Goal: Information Seeking & Learning: Find specific fact

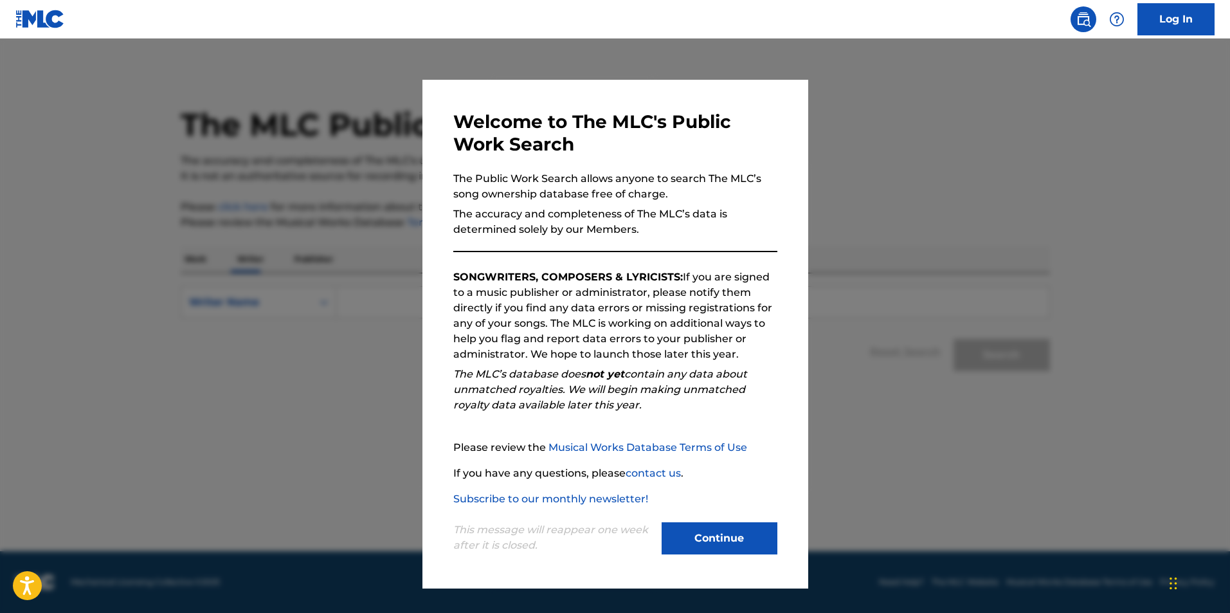
click at [698, 538] on button "Continue" at bounding box center [720, 538] width 116 height 32
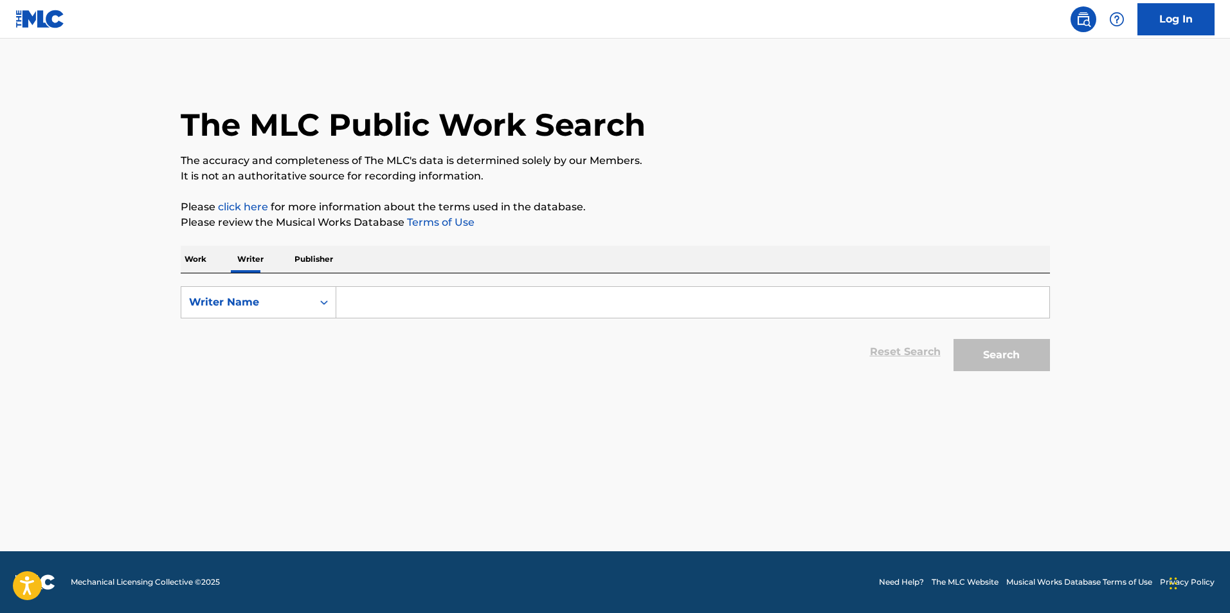
click at [411, 305] on input "Search Form" at bounding box center [692, 302] width 713 height 31
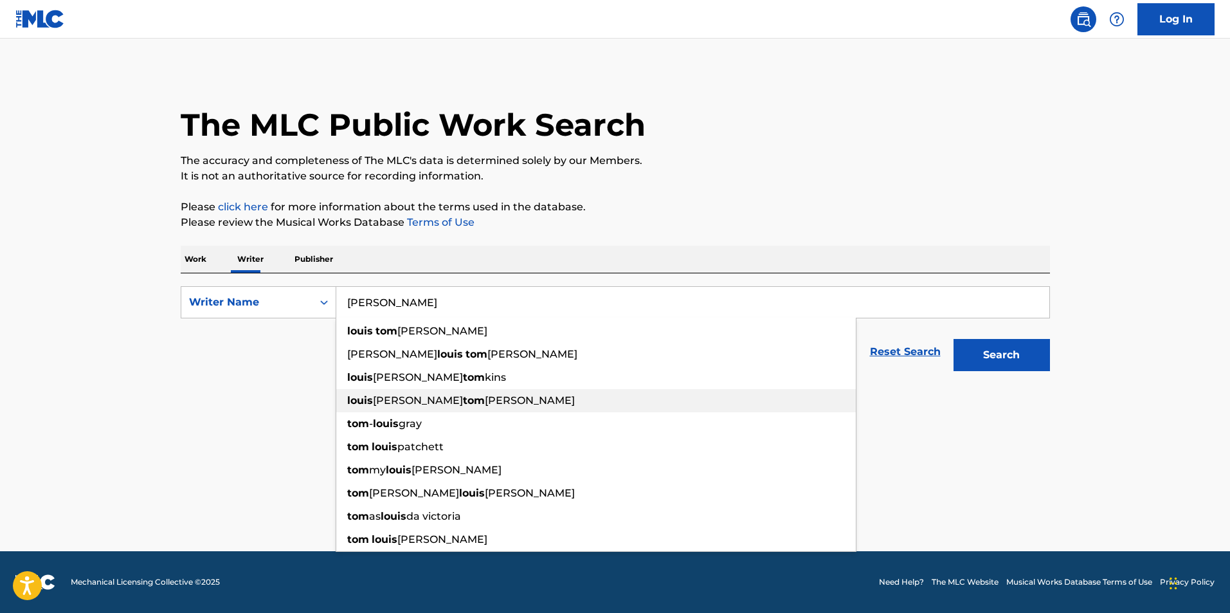
type input "louis tom"
click at [485, 395] on span "[PERSON_NAME]" at bounding box center [530, 400] width 90 height 12
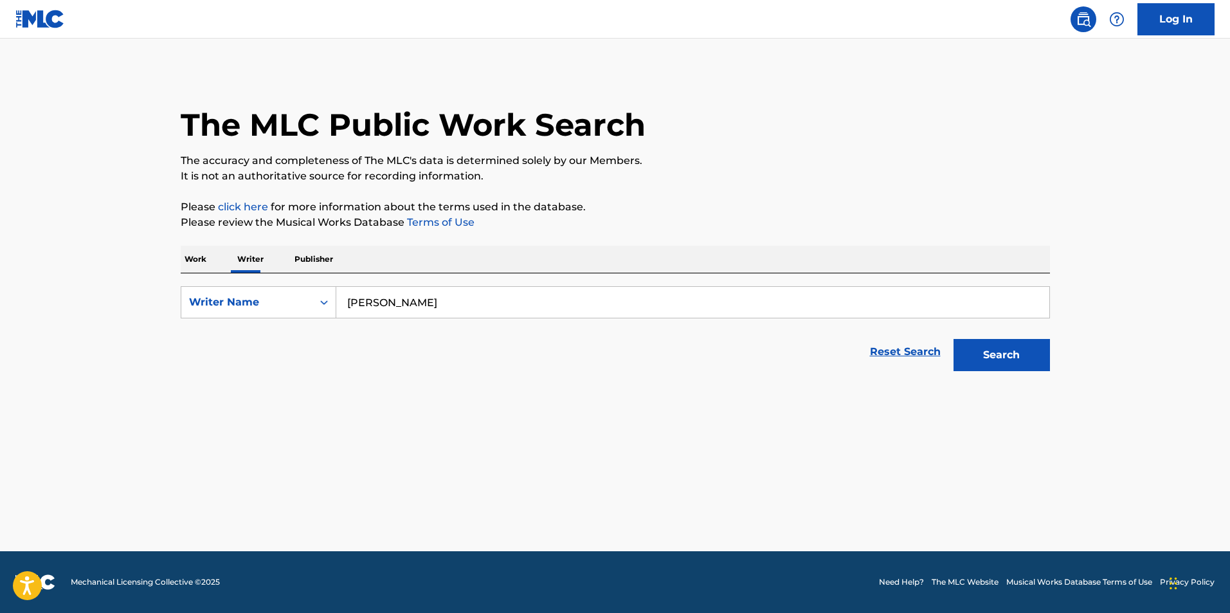
click at [1019, 358] on button "Search" at bounding box center [1002, 355] width 96 height 32
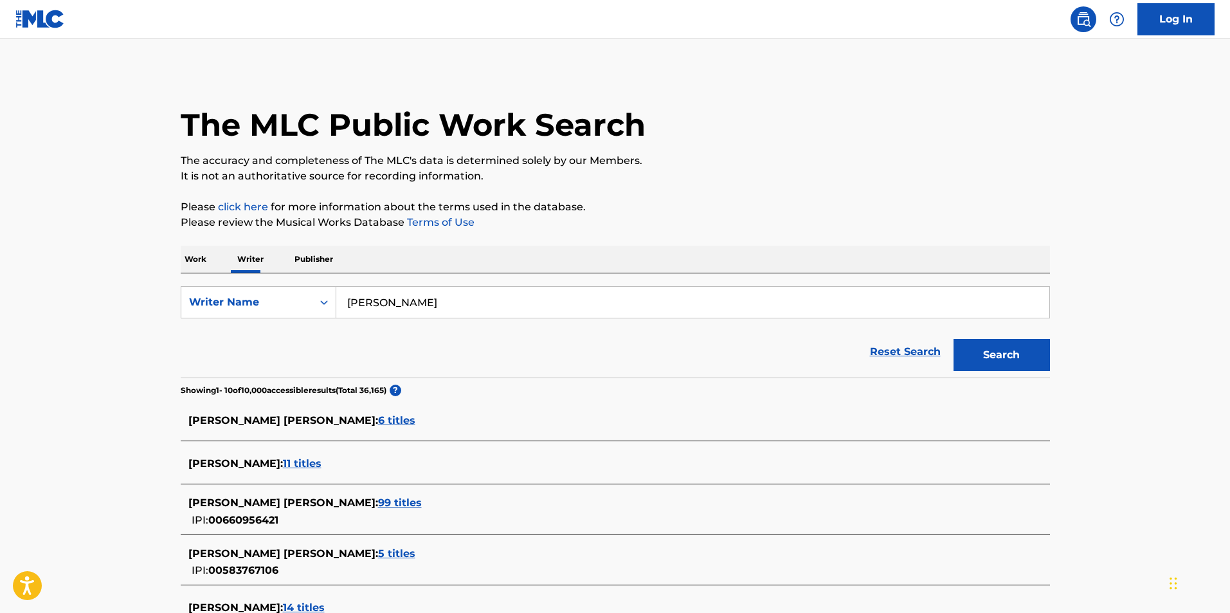
click at [314, 463] on span "11 titles" at bounding box center [302, 463] width 39 height 12
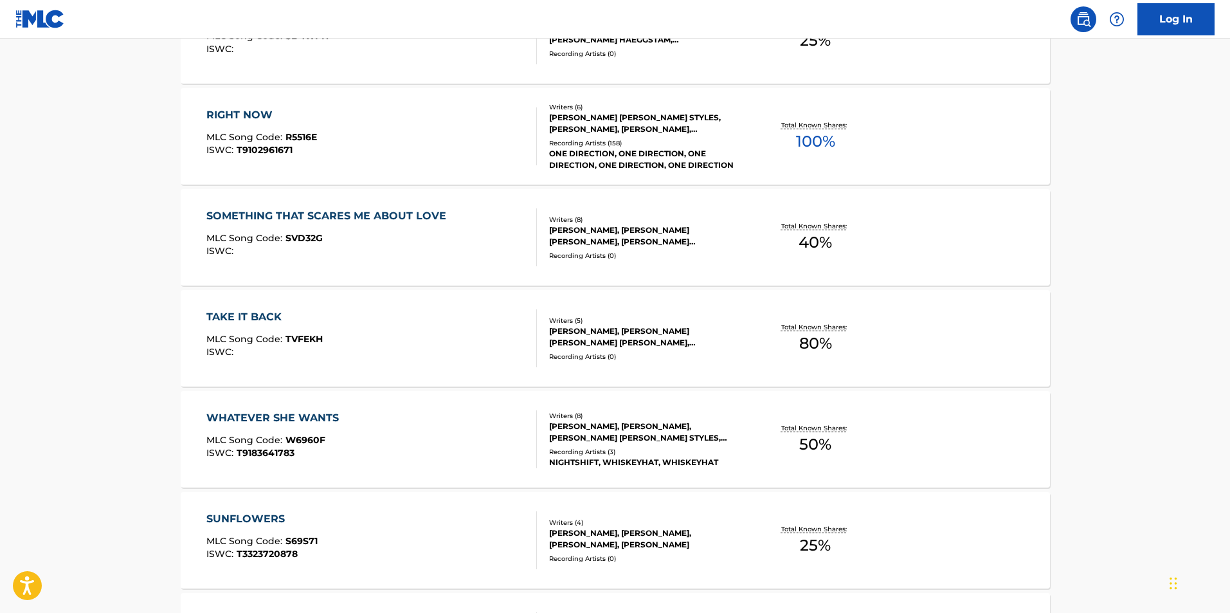
scroll to position [857, 0]
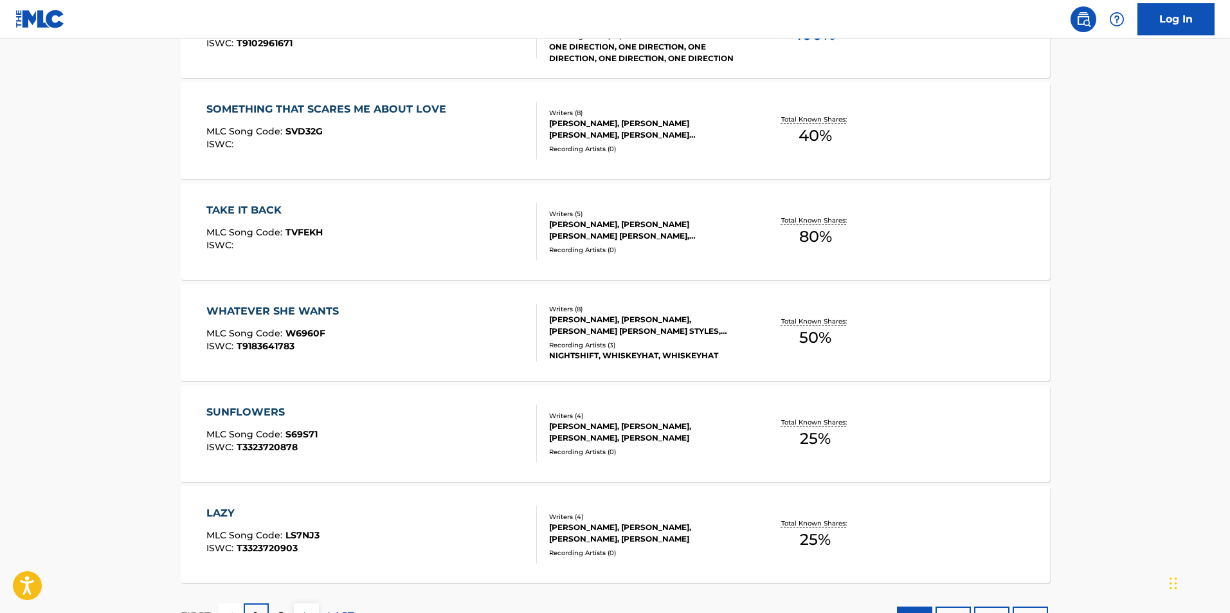
click at [261, 206] on div "TAKE IT BACK" at bounding box center [264, 210] width 116 height 15
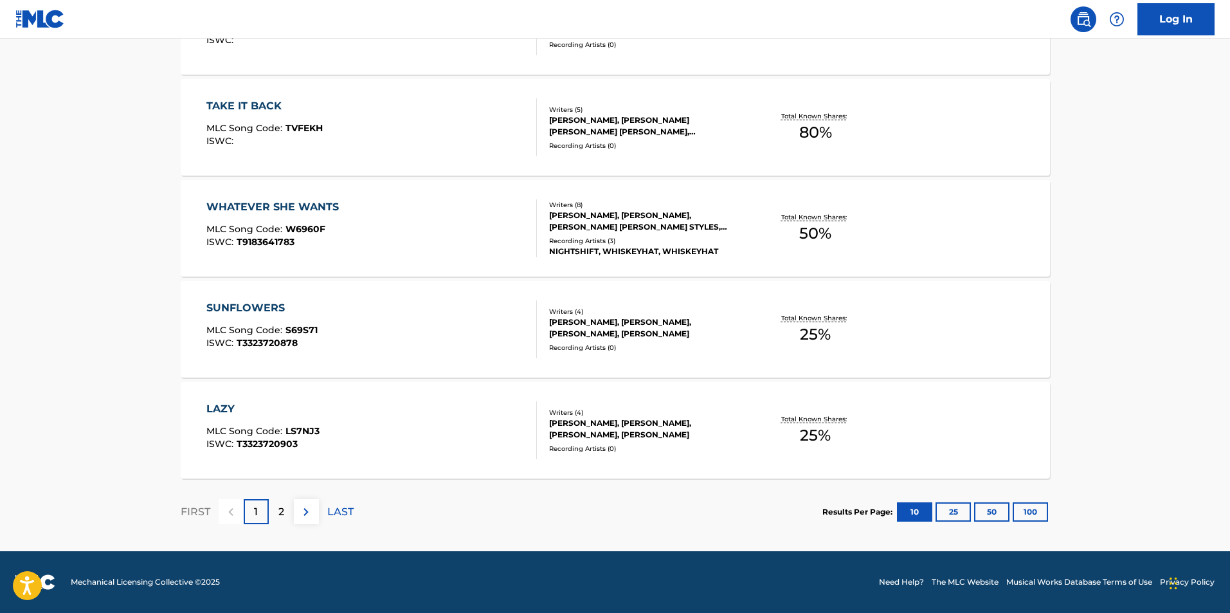
click at [254, 309] on div "SUNFLOWERS" at bounding box center [261, 307] width 111 height 15
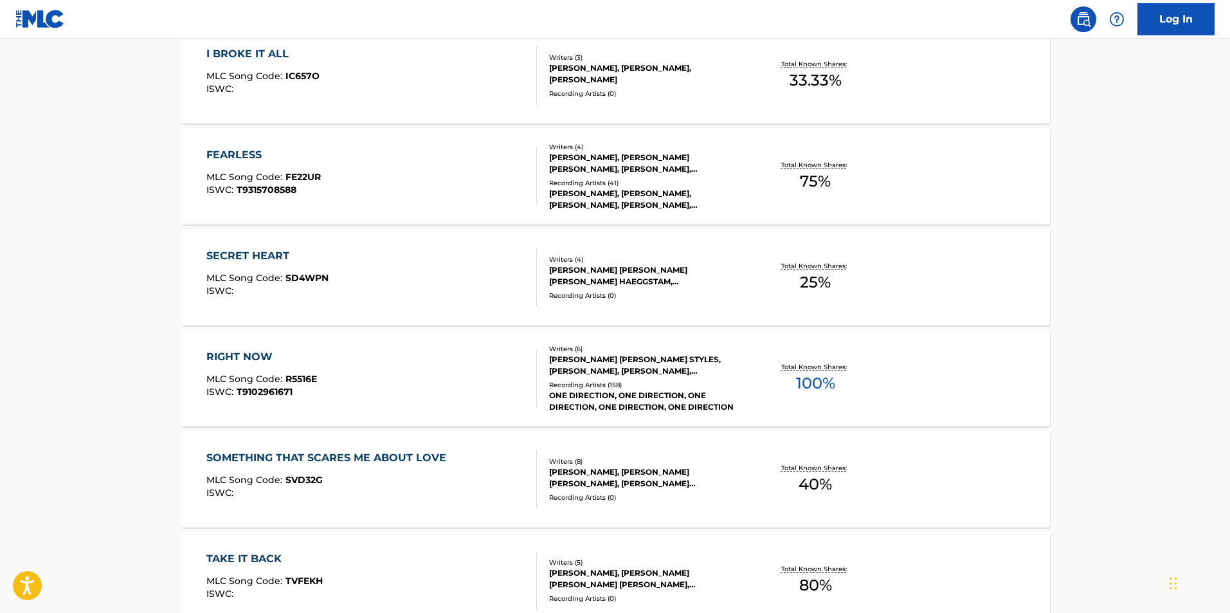
scroll to position [536, 0]
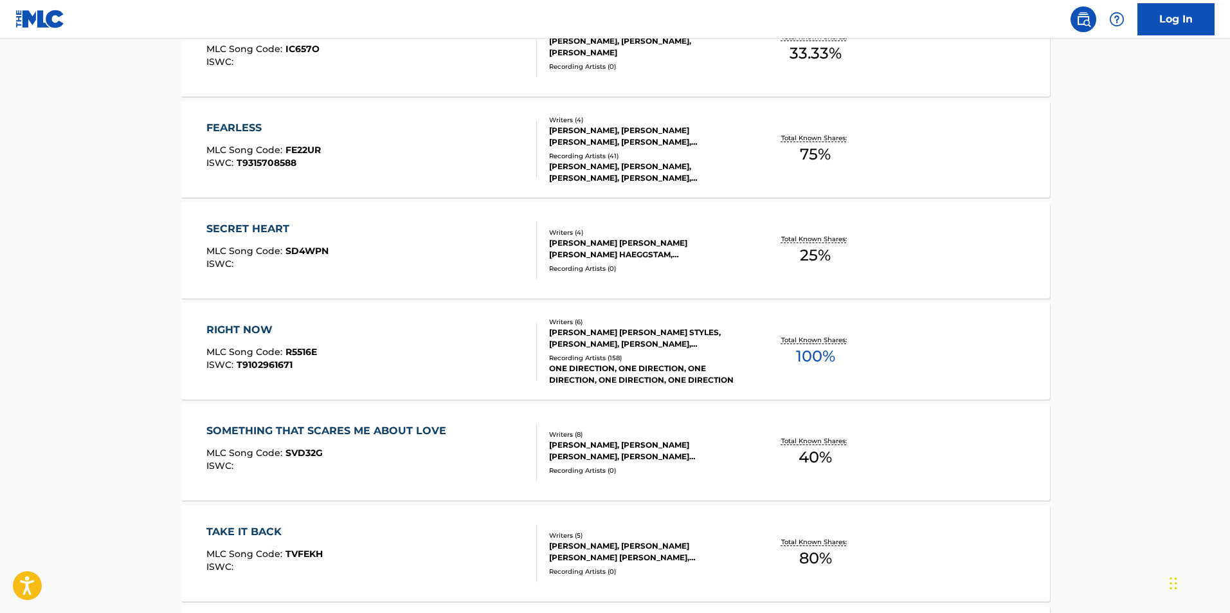
click at [235, 328] on div "RIGHT NOW" at bounding box center [261, 329] width 111 height 15
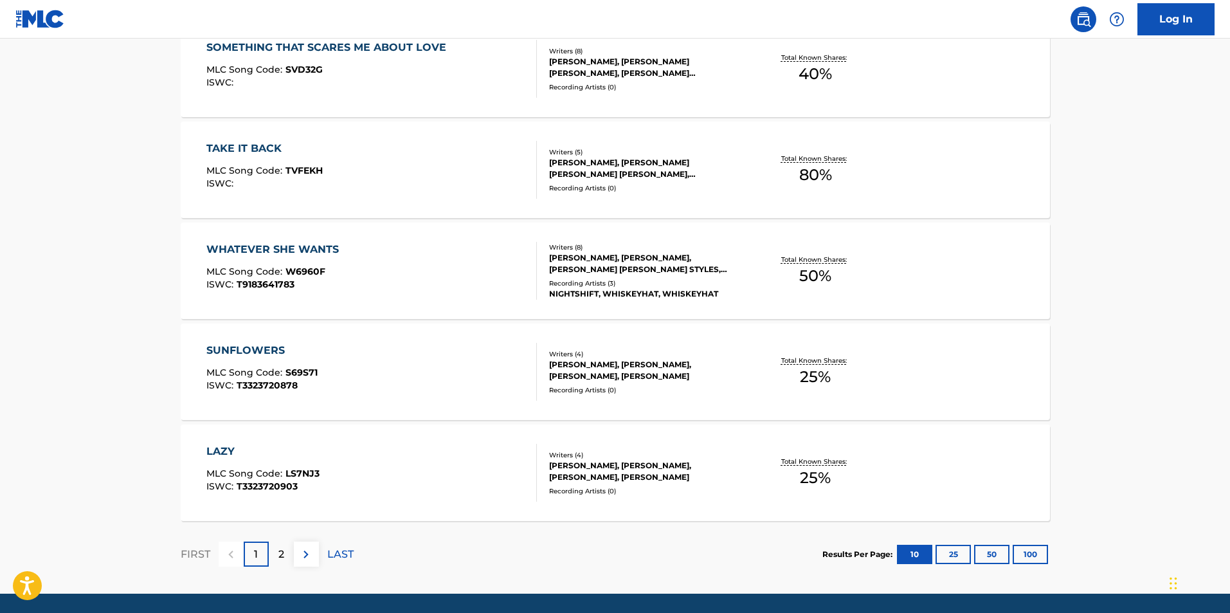
scroll to position [961, 0]
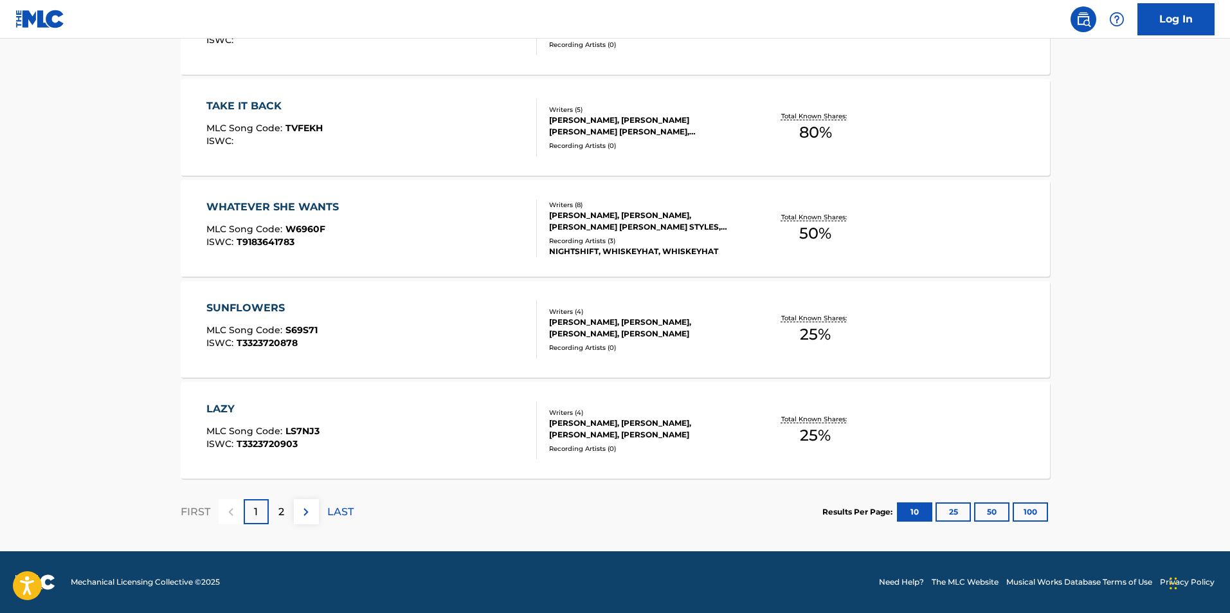
click at [1023, 504] on button "100" at bounding box center [1030, 511] width 35 height 19
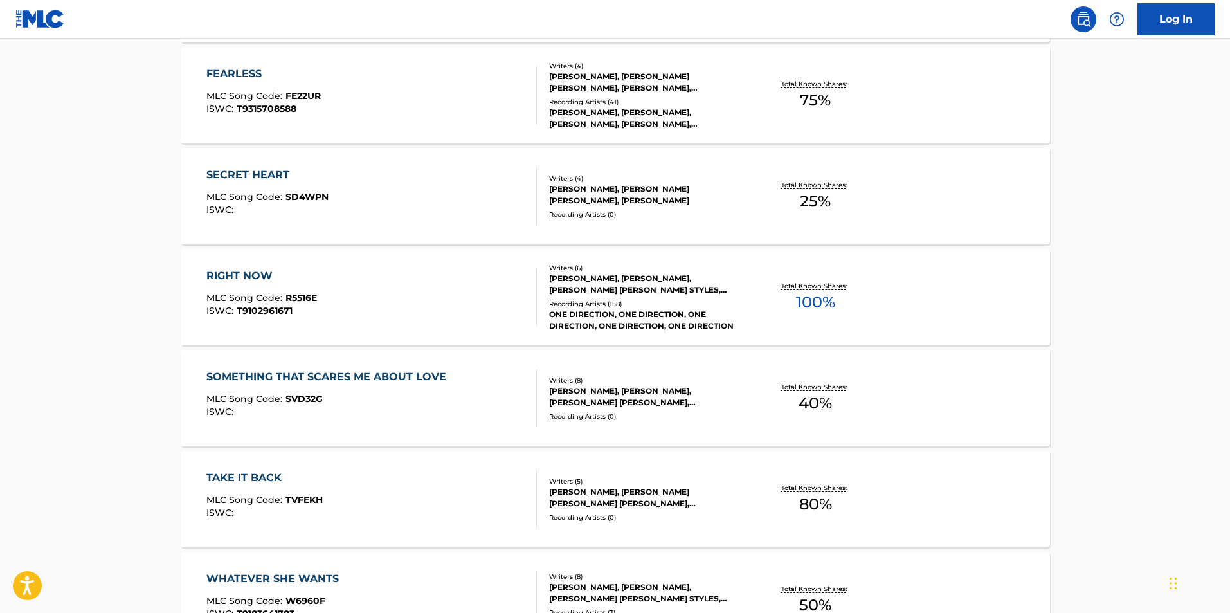
scroll to position [306, 0]
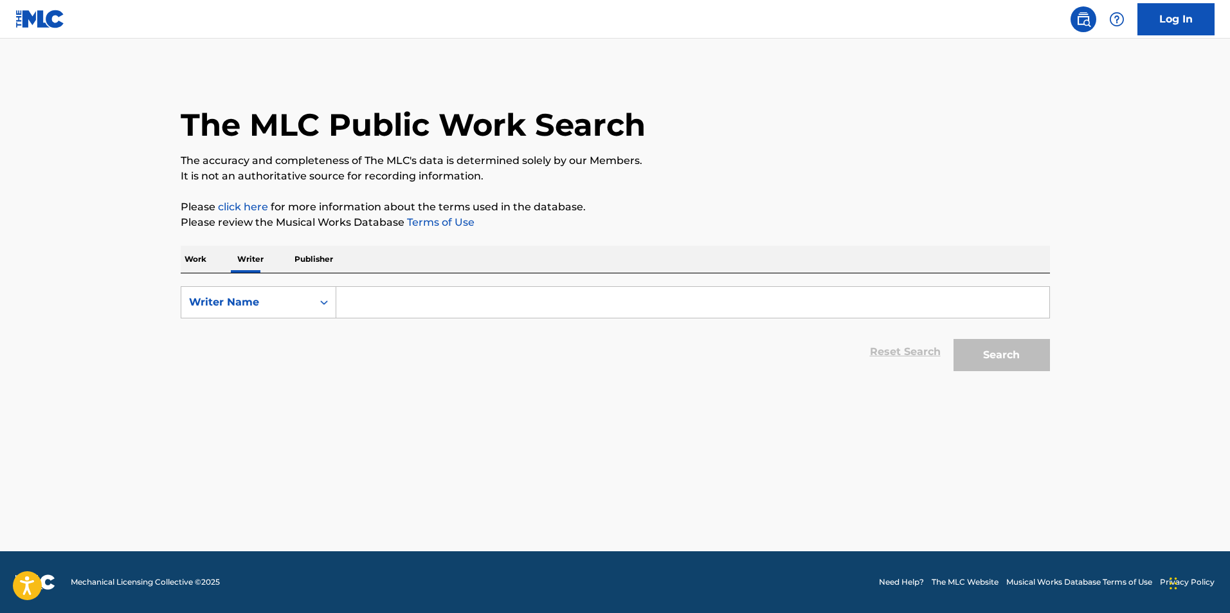
click at [478, 295] on input "Search Form" at bounding box center [692, 302] width 713 height 31
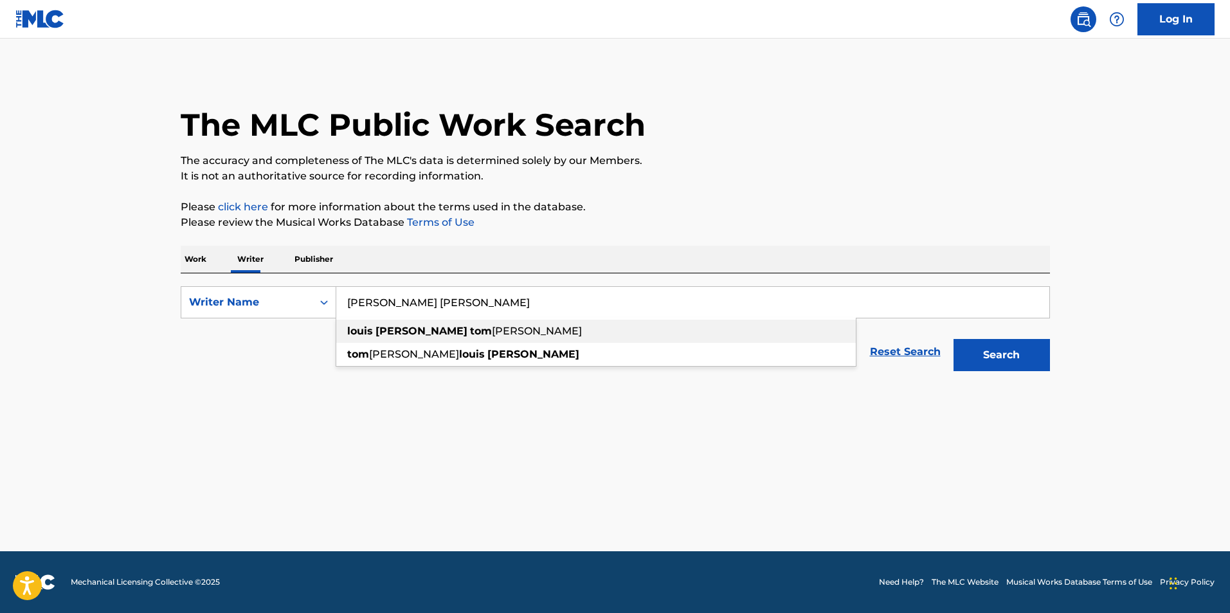
click at [492, 333] on span "[PERSON_NAME]" at bounding box center [537, 331] width 90 height 12
type input "[PERSON_NAME] [PERSON_NAME]"
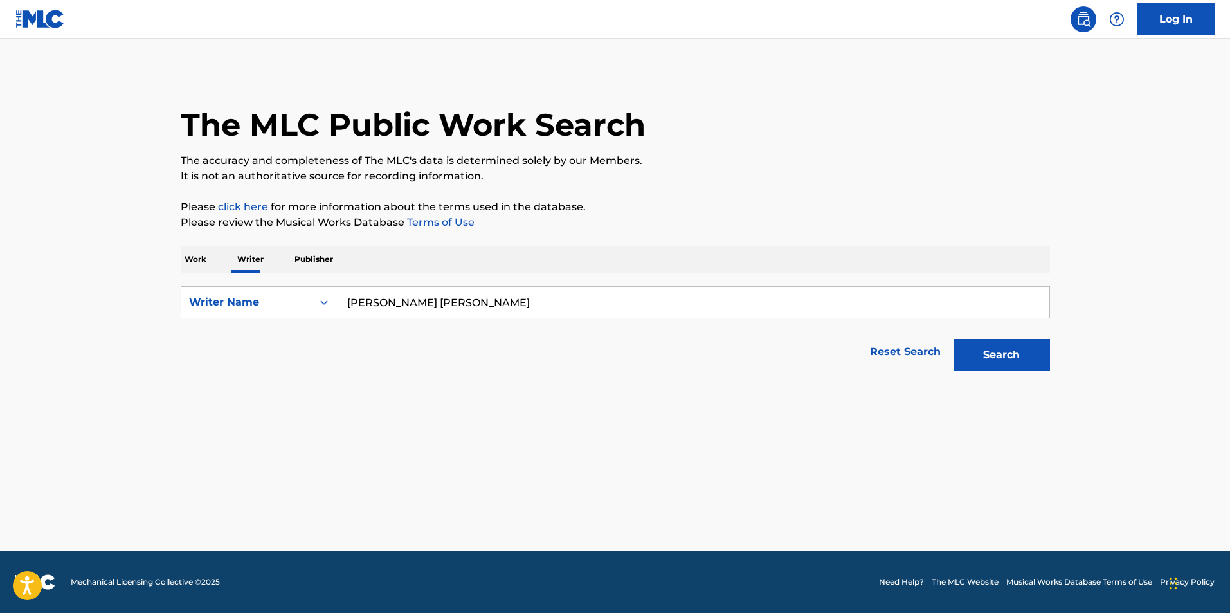
click at [981, 358] on button "Search" at bounding box center [1002, 355] width 96 height 32
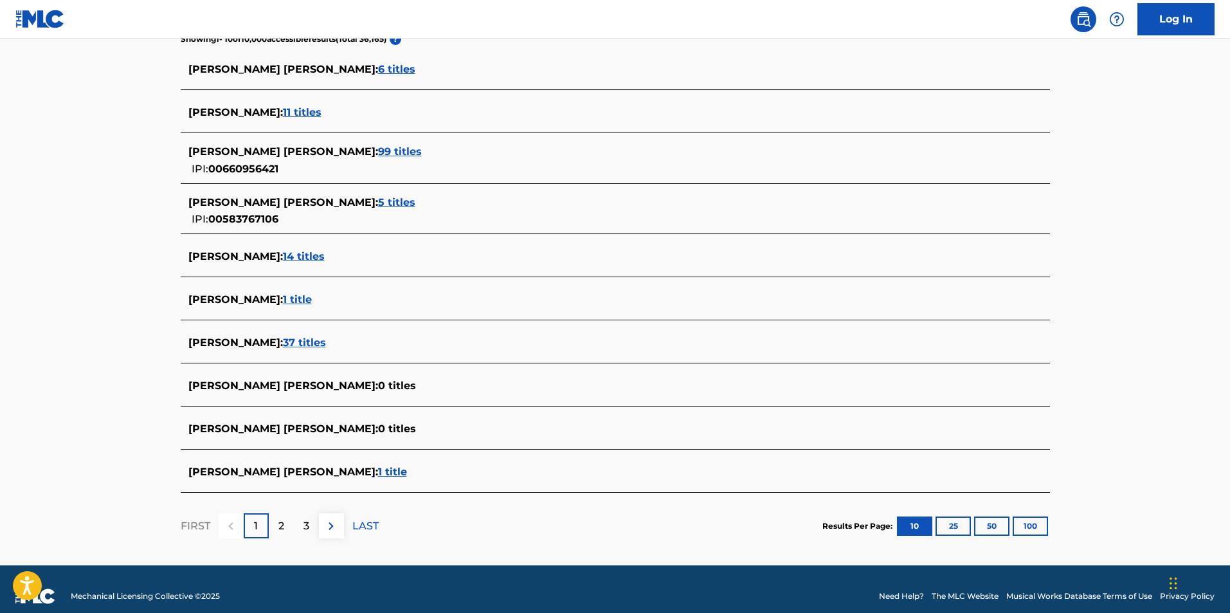
scroll to position [365, 0]
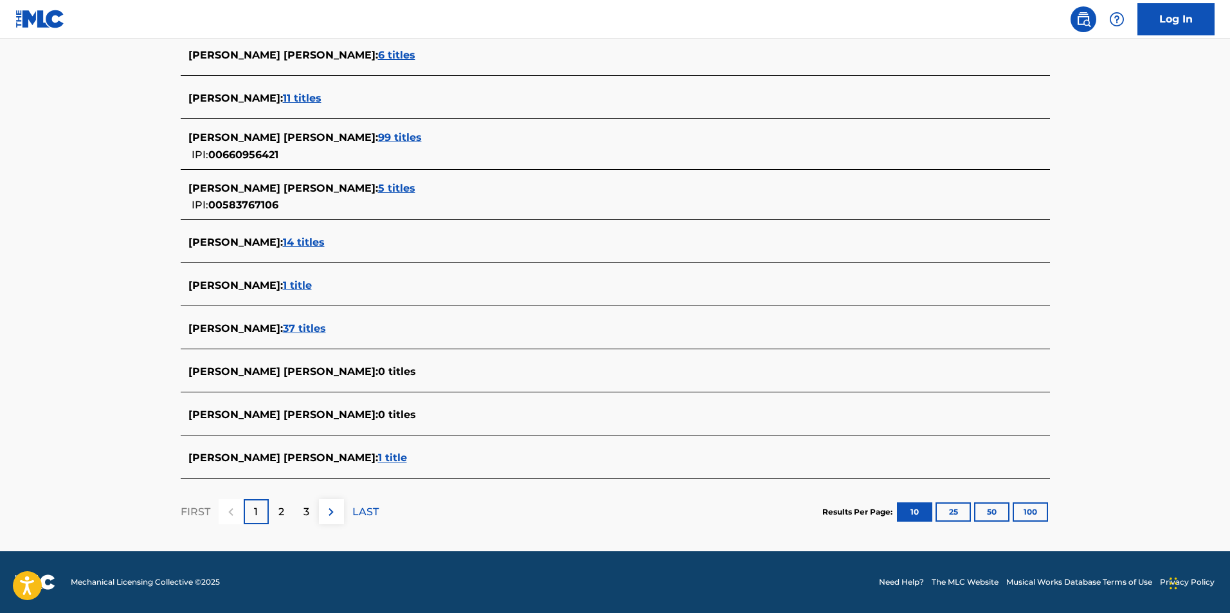
click at [378, 132] on span "99 titles" at bounding box center [400, 137] width 44 height 12
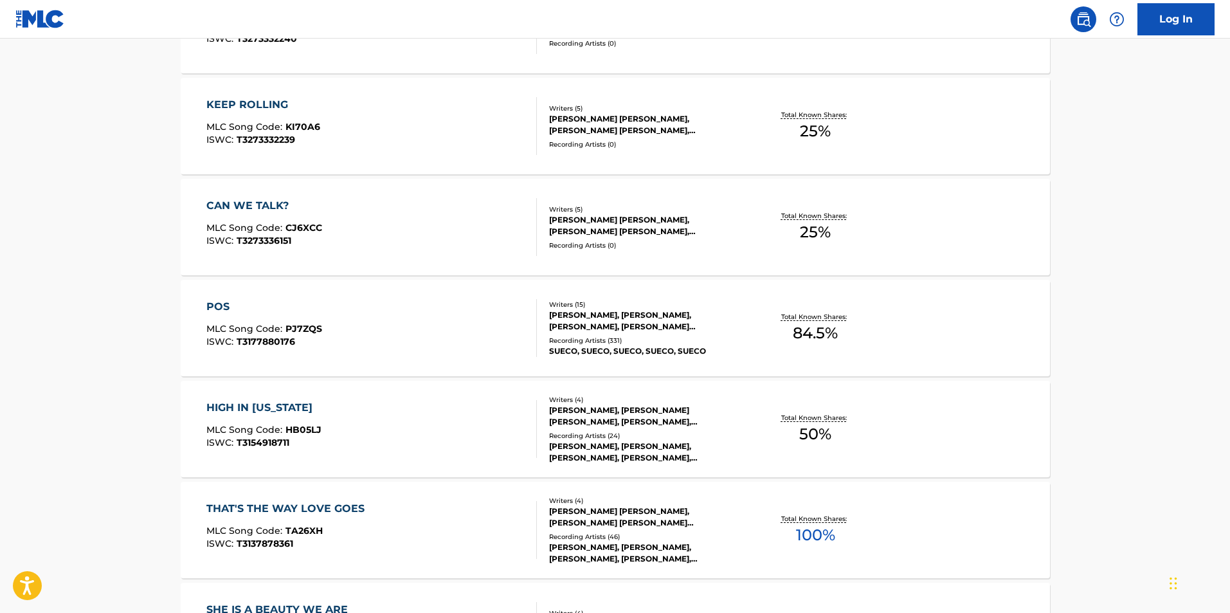
scroll to position [901, 0]
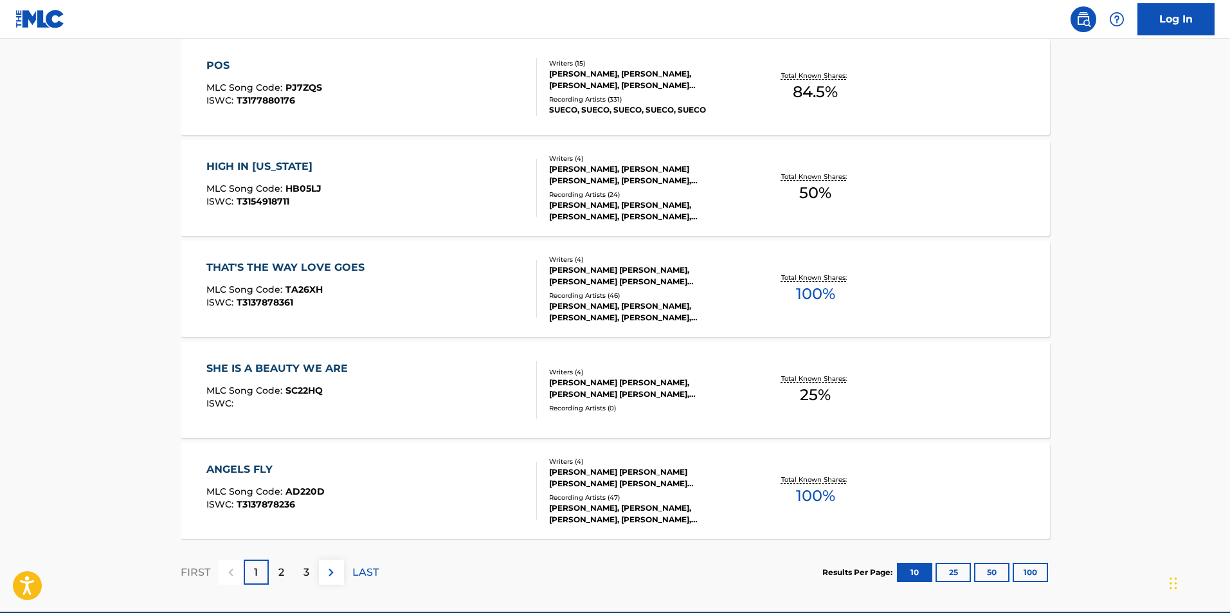
click at [1010, 572] on section "Results Per Page: 10 25 50 100" at bounding box center [936, 572] width 228 height 19
click at [1020, 570] on button "100" at bounding box center [1030, 572] width 35 height 19
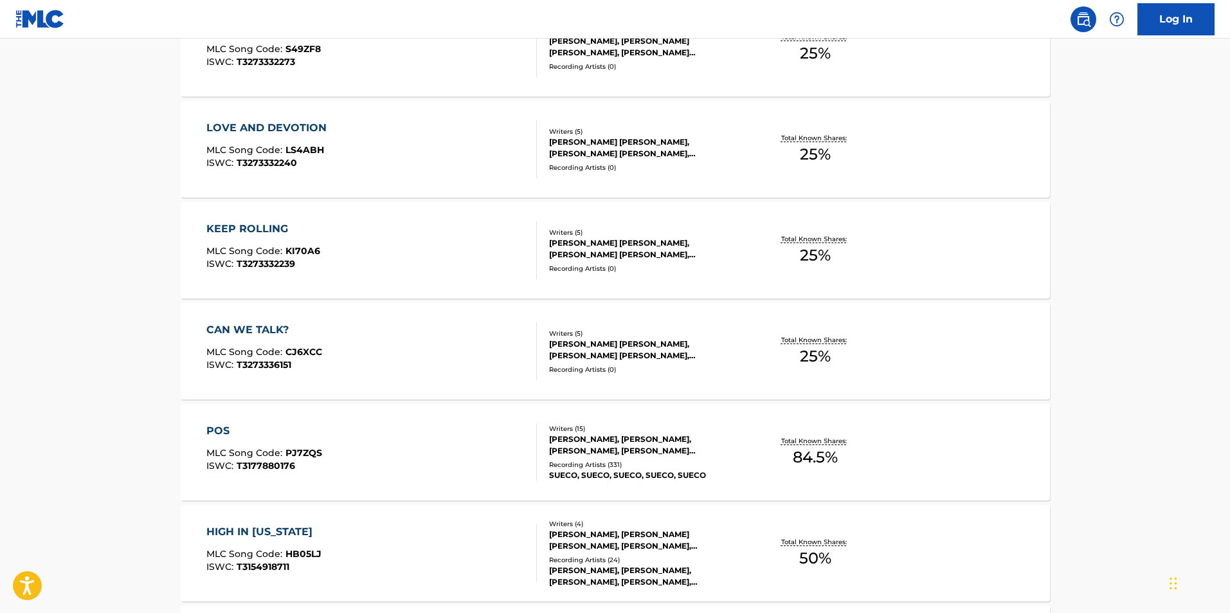
scroll to position [643, 0]
